Goal: Task Accomplishment & Management: Manage account settings

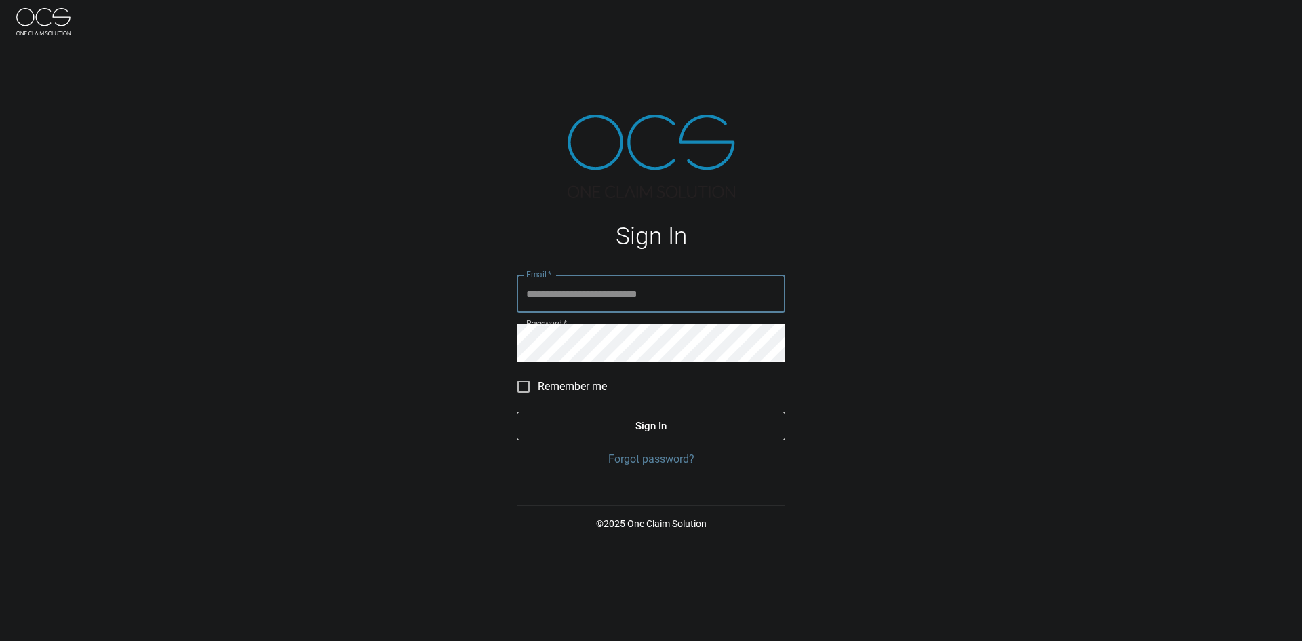
type input "**********"
click at [666, 433] on button "Sign In" at bounding box center [651, 426] width 269 height 28
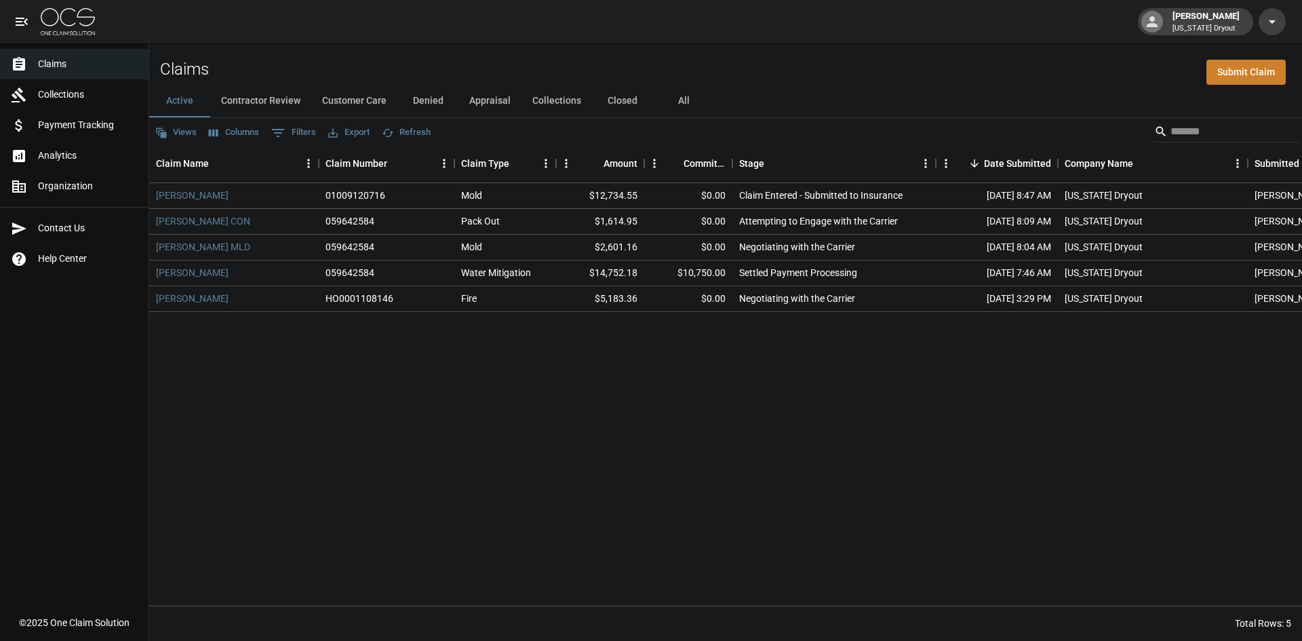
click at [485, 102] on button "Appraisal" at bounding box center [490, 101] width 63 height 33
